Goal: Check status: Check status

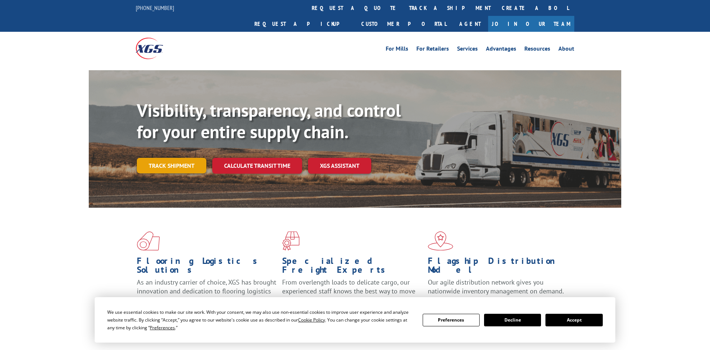
click at [177, 158] on link "Track shipment" at bounding box center [172, 166] width 70 height 16
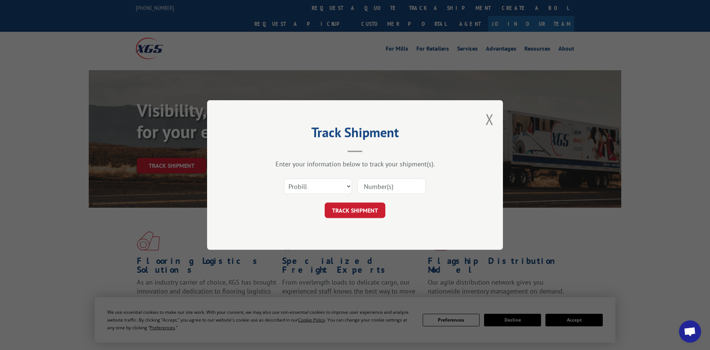
click at [386, 184] on input at bounding box center [392, 187] width 68 height 16
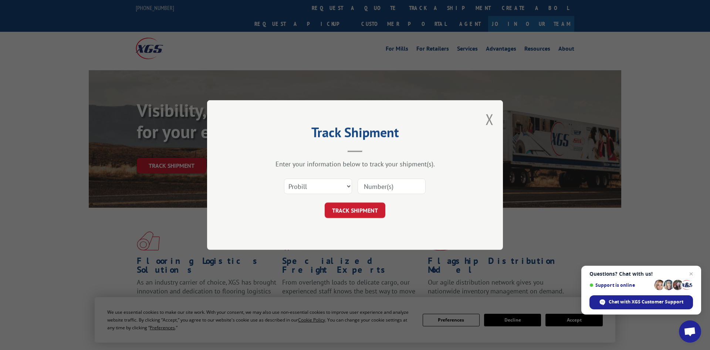
paste input "2878065"
type input "2878065"
click at [365, 208] on button "TRACK SHIPMENT" at bounding box center [355, 211] width 61 height 16
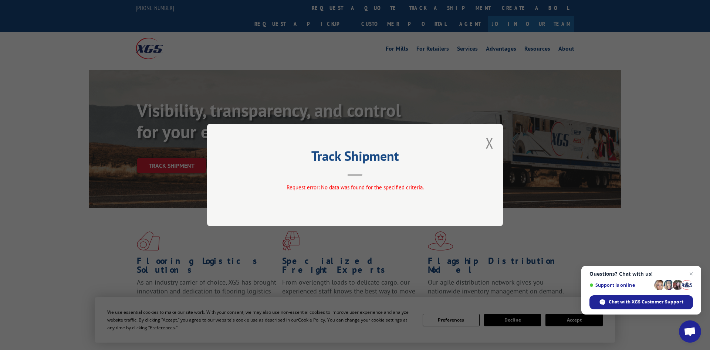
click at [489, 141] on button "Close modal" at bounding box center [490, 143] width 8 height 20
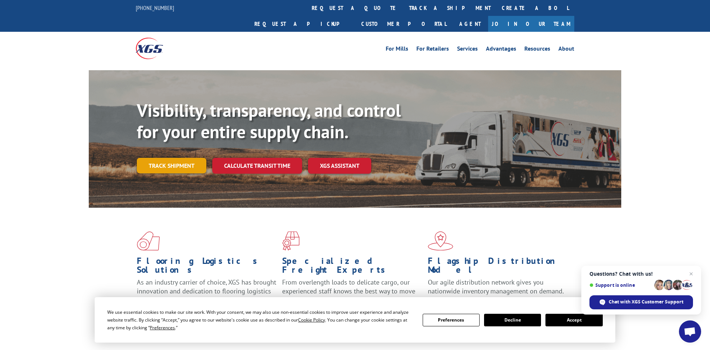
click at [176, 158] on link "Track shipment" at bounding box center [172, 166] width 70 height 16
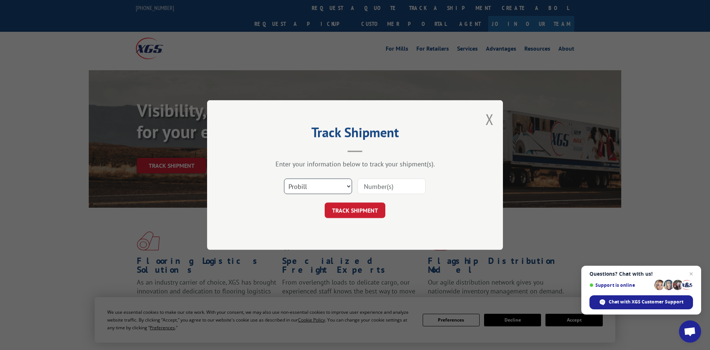
click at [284, 179] on select "Select category... Probill BOL PO" at bounding box center [318, 187] width 68 height 16
select select "bol"
click option "BOL" at bounding box center [0, 0] width 0 height 0
click at [384, 188] on input at bounding box center [392, 187] width 68 height 16
paste input "2878065"
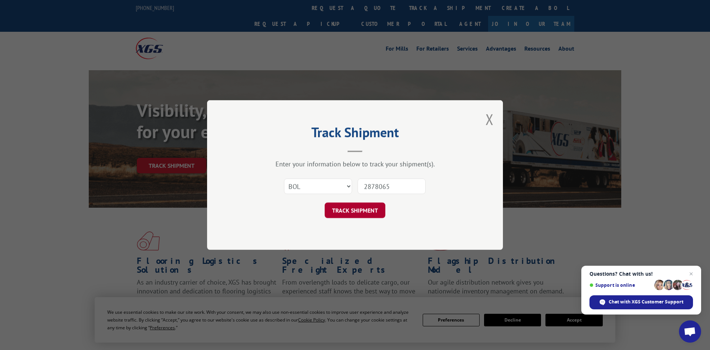
type input "2878065"
click at [378, 208] on button "TRACK SHIPMENT" at bounding box center [355, 211] width 61 height 16
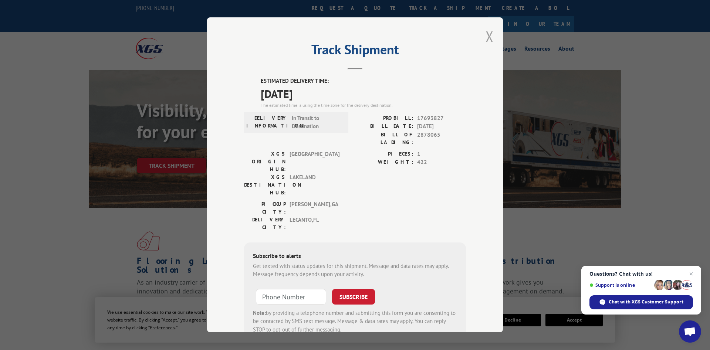
click at [491, 35] on button "Close modal" at bounding box center [490, 37] width 8 height 20
